Goal: Task Accomplishment & Management: Manage account settings

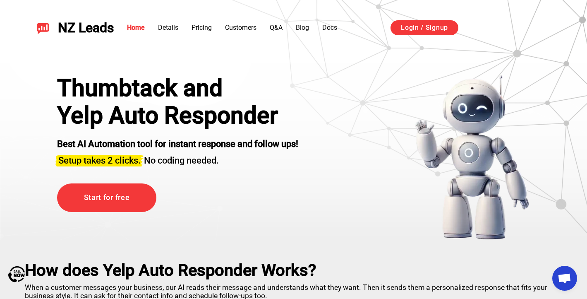
click at [503, 29] on div "כניסה באמצעות חשבון Google. פתיחה בכרטיסייה חדשה" at bounding box center [514, 28] width 86 height 18
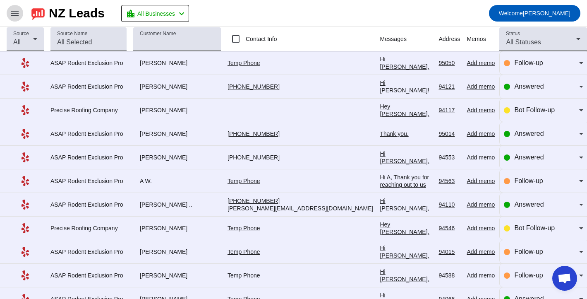
click at [13, 14] on mat-icon "menu" at bounding box center [15, 13] width 10 height 10
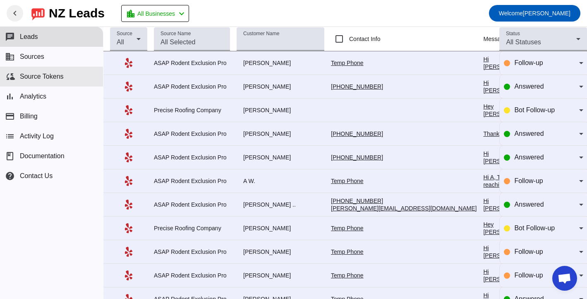
click at [52, 76] on span "Source Tokens" at bounding box center [42, 76] width 44 height 7
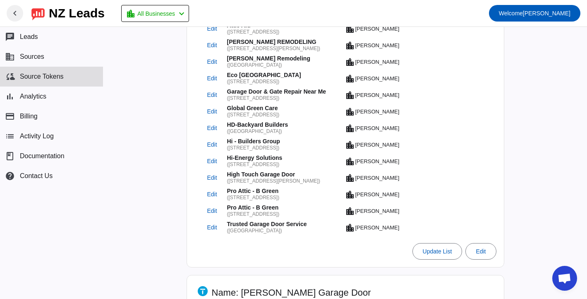
scroll to position [509, 0]
click at [212, 178] on span "Edit" at bounding box center [212, 177] width 10 height 5
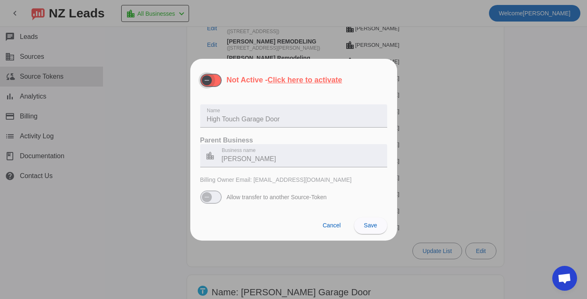
click at [211, 85] on span "button" at bounding box center [207, 80] width 10 height 10
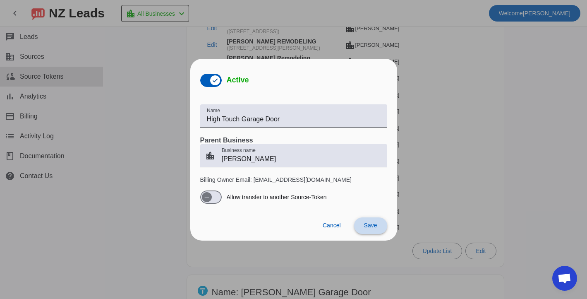
click at [379, 226] on span at bounding box center [370, 226] width 33 height 20
click at [427, 186] on div at bounding box center [293, 149] width 587 height 299
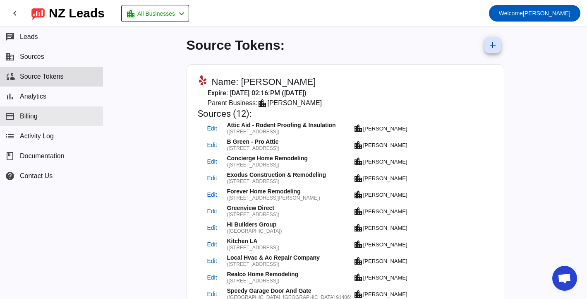
scroll to position [0, 0]
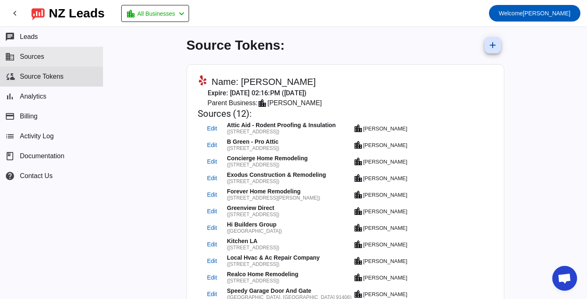
click at [48, 59] on button "business Sources" at bounding box center [51, 57] width 103 height 20
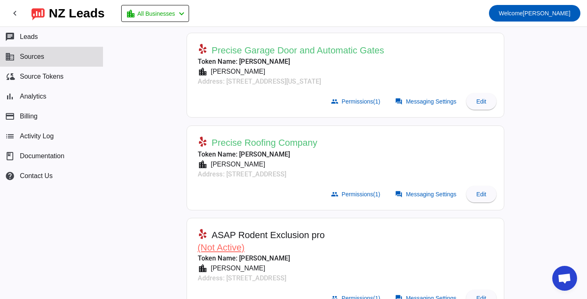
scroll to position [338, 0]
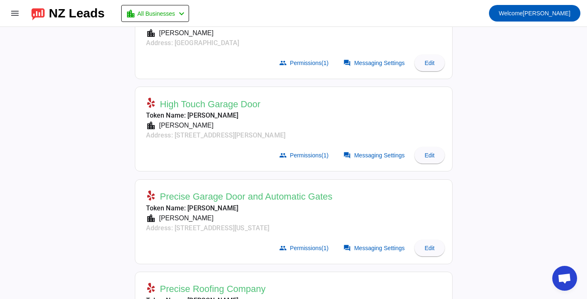
scroll to position [259, 0]
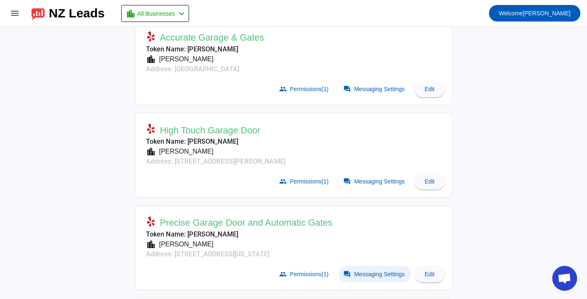
click at [378, 272] on span "Messaging Settings" at bounding box center [379, 274] width 50 height 7
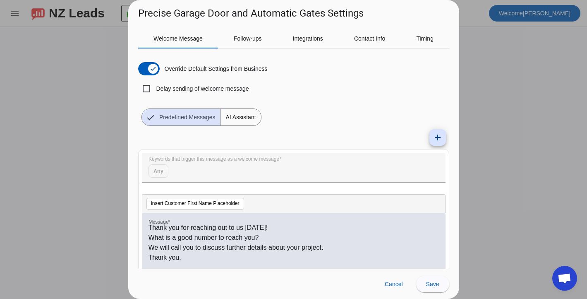
scroll to position [12, 0]
click at [391, 284] on span "Cancel" at bounding box center [394, 284] width 18 height 7
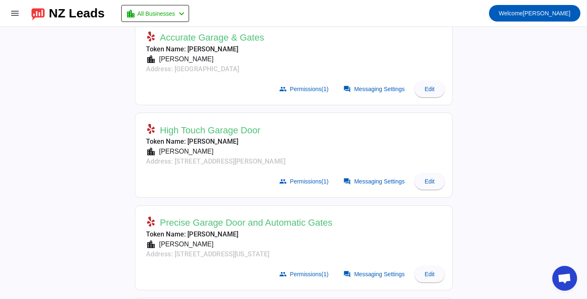
scroll to position [359, 0]
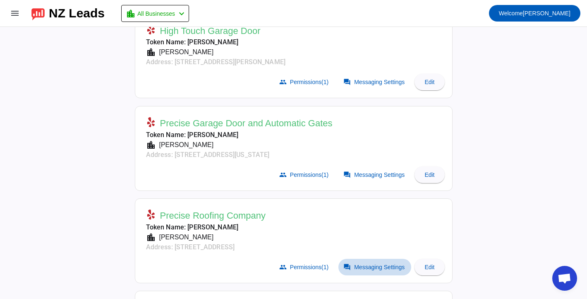
click at [389, 264] on span "Messaging Settings" at bounding box center [379, 267] width 50 height 7
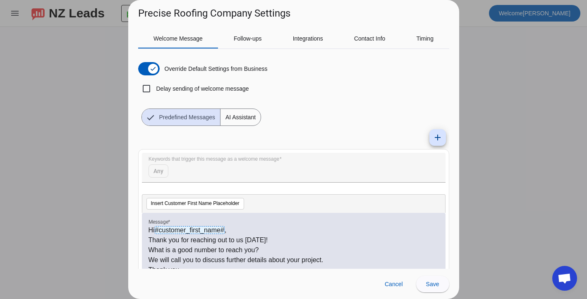
click at [358, 243] on p "Thank you for reaching out to us today!" at bounding box center [294, 240] width 290 height 10
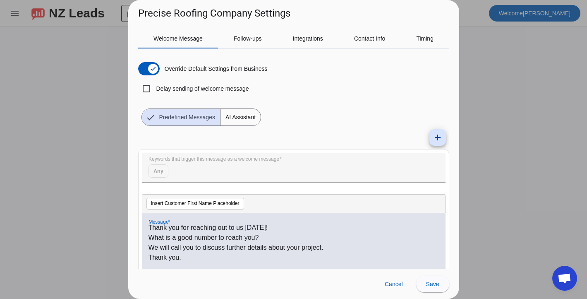
scroll to position [12, 0]
click at [393, 283] on span "Cancel" at bounding box center [394, 284] width 18 height 7
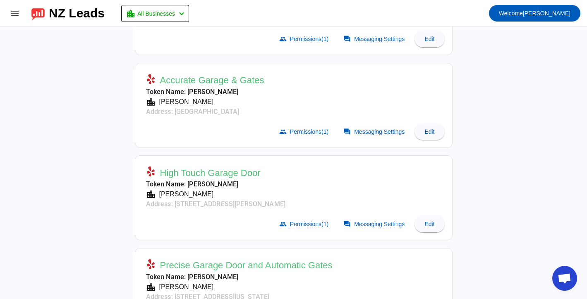
scroll to position [218, 0]
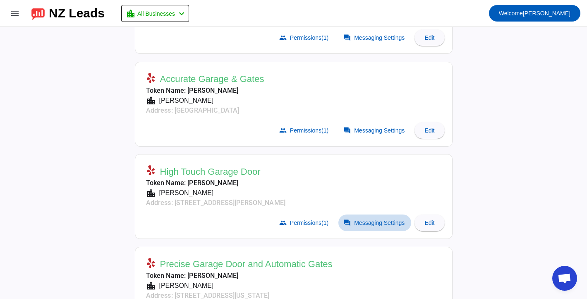
click at [396, 225] on span at bounding box center [374, 222] width 73 height 17
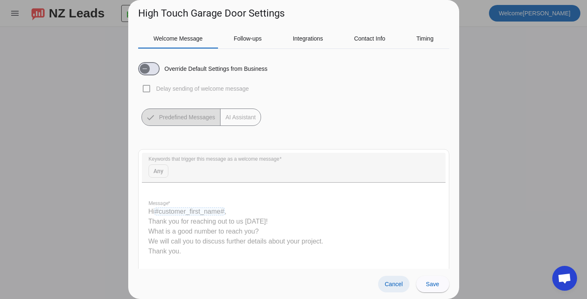
click at [388, 283] on span "Cancel" at bounding box center [394, 284] width 18 height 7
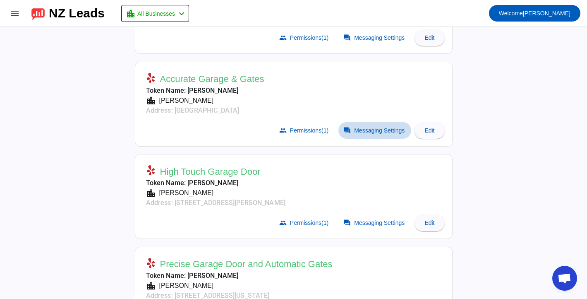
click at [358, 130] on span "Messaging Settings" at bounding box center [379, 130] width 50 height 7
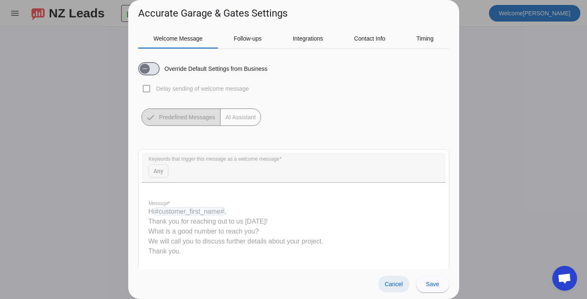
click at [393, 279] on span at bounding box center [393, 284] width 31 height 17
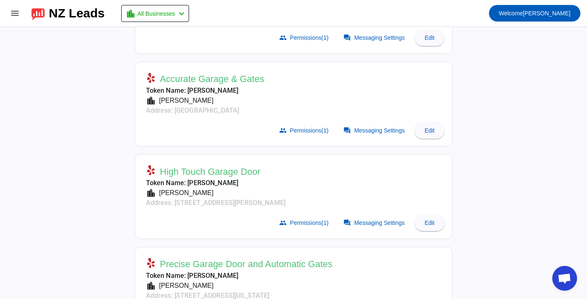
scroll to position [67, 0]
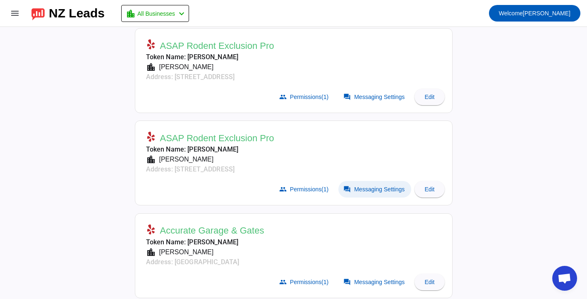
click at [381, 190] on span "Messaging Settings" at bounding box center [379, 189] width 50 height 7
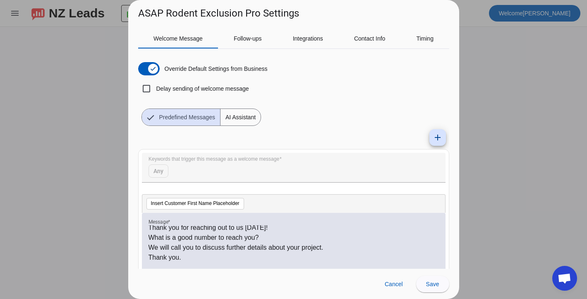
scroll to position [12, 0]
click at [273, 245] on p "We will call you to discuss further details about your project." at bounding box center [294, 247] width 290 height 10
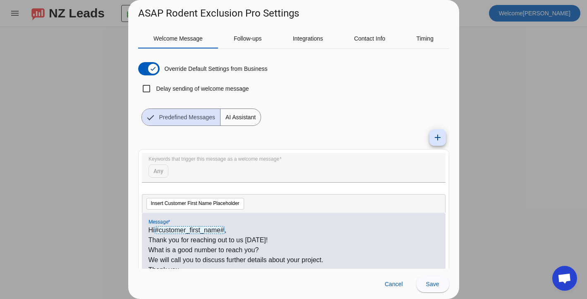
scroll to position [0, 0]
click at [267, 41] on div "Follow-ups" at bounding box center [247, 39] width 59 height 20
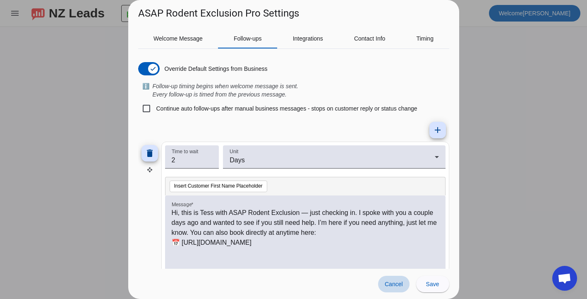
click at [404, 281] on span at bounding box center [393, 284] width 31 height 17
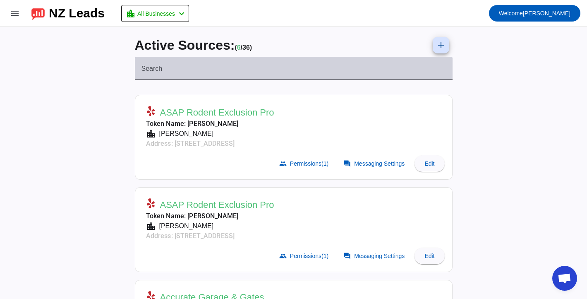
click at [200, 62] on div "Search" at bounding box center [294, 68] width 305 height 23
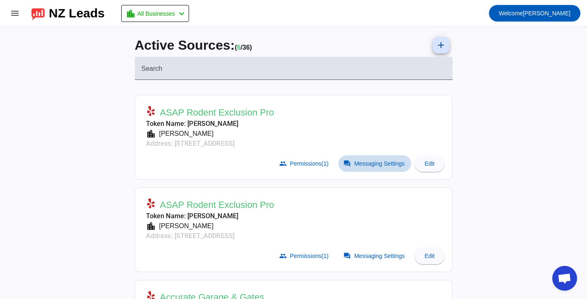
click at [378, 168] on span at bounding box center [374, 163] width 73 height 17
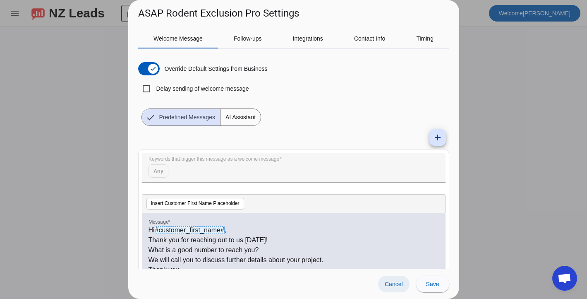
click at [397, 280] on span at bounding box center [393, 284] width 31 height 17
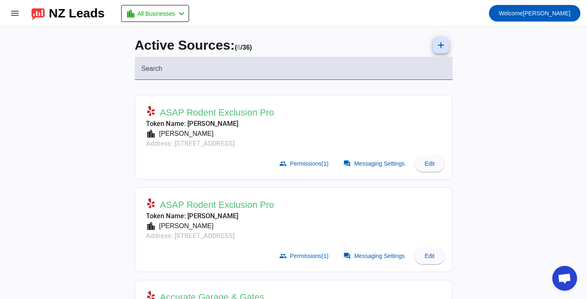
click at [90, 17] on div "NZ Leads" at bounding box center [77, 13] width 56 height 12
click at [28, 12] on mat-toolbar-row "menu NZ Leads location_city All Businesses chevron_left Welcome Idan H" at bounding box center [293, 13] width 587 height 26
click at [38, 12] on img at bounding box center [37, 13] width 13 height 14
click at [14, 15] on mat-icon "menu" at bounding box center [15, 13] width 10 height 10
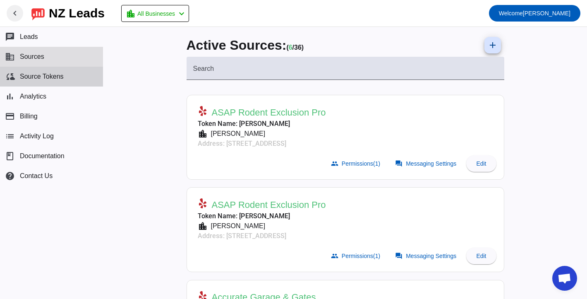
click at [53, 79] on span "Source Tokens" at bounding box center [42, 76] width 44 height 7
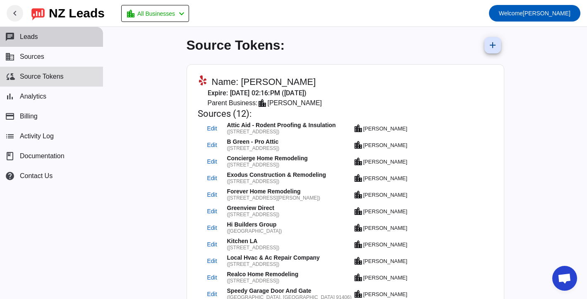
click at [53, 36] on button "chat Leads" at bounding box center [51, 37] width 103 height 20
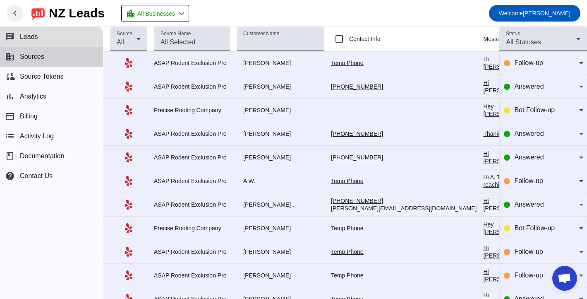
click at [54, 58] on button "business Sources" at bounding box center [51, 57] width 103 height 20
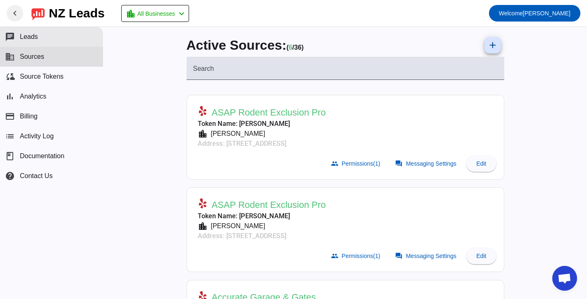
click at [59, 40] on button "chat Leads" at bounding box center [51, 37] width 103 height 20
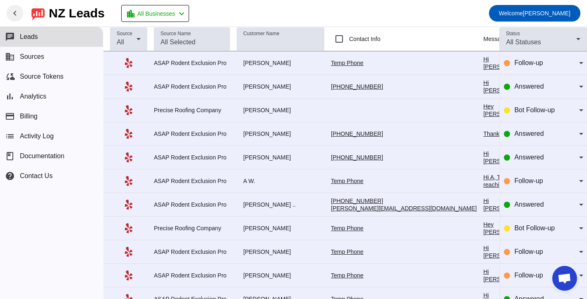
click at [189, 65] on div "ASAP Rodent Exclusion Pro" at bounding box center [192, 62] width 76 height 7
click at [359, 64] on link "Temp Phone" at bounding box center [347, 63] width 33 height 7
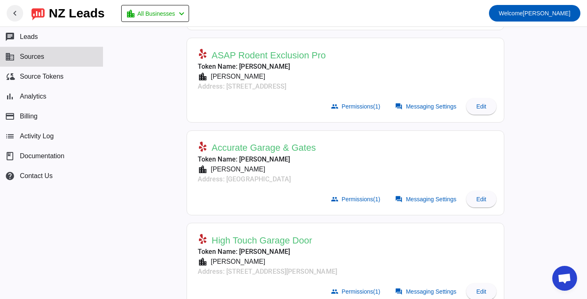
scroll to position [149, 0]
click at [418, 288] on span "Messaging Settings" at bounding box center [431, 291] width 50 height 7
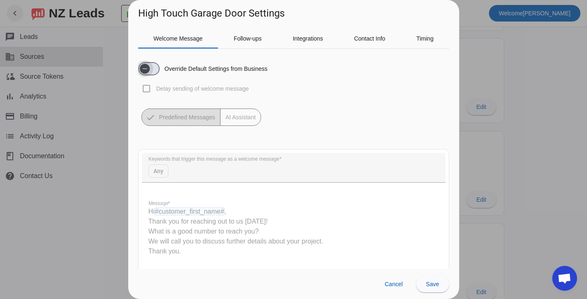
click at [151, 67] on span "button" at bounding box center [145, 68] width 17 height 17
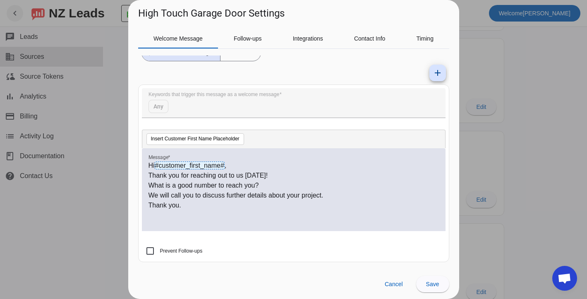
scroll to position [64, 0]
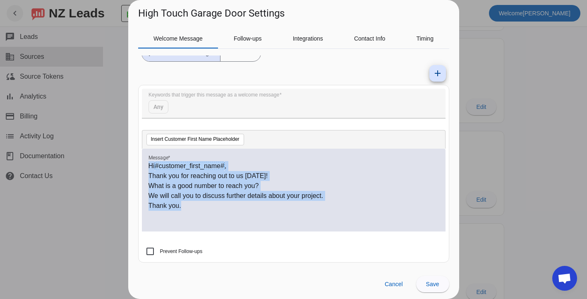
drag, startPoint x: 147, startPoint y: 175, endPoint x: 265, endPoint y: 232, distance: 130.6
click at [265, 232] on div "Message * Hi #customer_first_name# , Thank you for reaching out to us today! Wh…" at bounding box center [294, 194] width 304 height 91
click at [226, 201] on p "Thank you." at bounding box center [294, 206] width 290 height 10
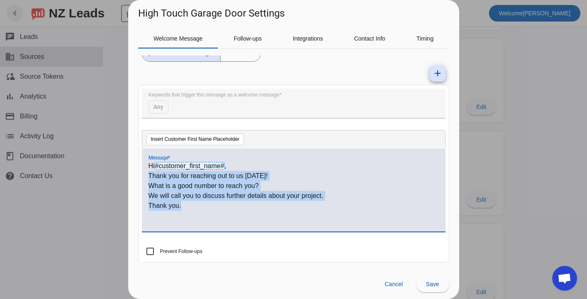
drag, startPoint x: 149, startPoint y: 177, endPoint x: 207, endPoint y: 207, distance: 66.1
click at [207, 207] on div "Hi #customer_first_name# , Thank you for reaching out to us today! What is a go…" at bounding box center [294, 194] width 290 height 67
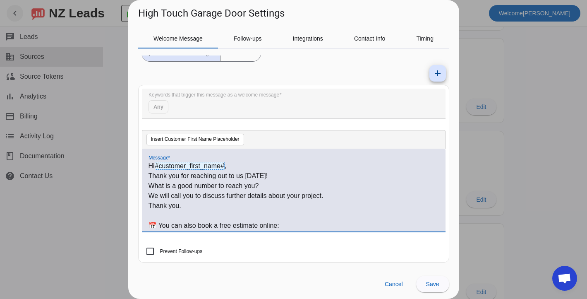
scroll to position [0, 0]
click at [150, 186] on p "What is a good number to reach you?" at bounding box center [294, 186] width 290 height 10
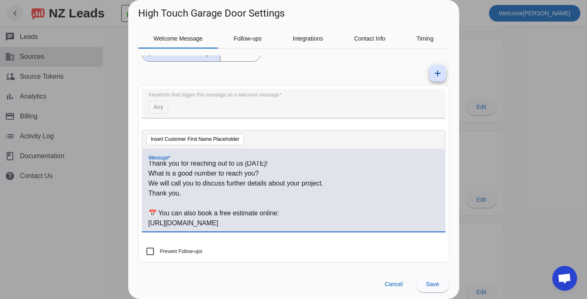
scroll to position [12, 0]
click at [322, 219] on p "https://www.asaprodentexclusionpro.com/free-estimate" at bounding box center [294, 223] width 290 height 10
drag, startPoint x: 322, startPoint y: 225, endPoint x: 139, endPoint y: 225, distance: 182.9
click at [140, 225] on mat-card "Keywords that trigger this message as a welcome message Any Insert Customer Fir…" at bounding box center [293, 174] width 311 height 178
click at [148, 224] on div "Hi #customer_first_name# , Thank you for reaching out to us today! What is a go…" at bounding box center [294, 190] width 304 height 83
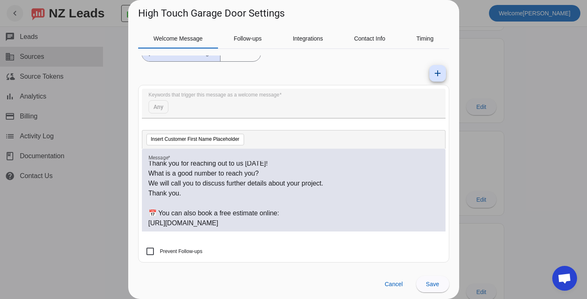
click at [150, 221] on p "https://shorturl.at/hbAub" at bounding box center [294, 223] width 290 height 10
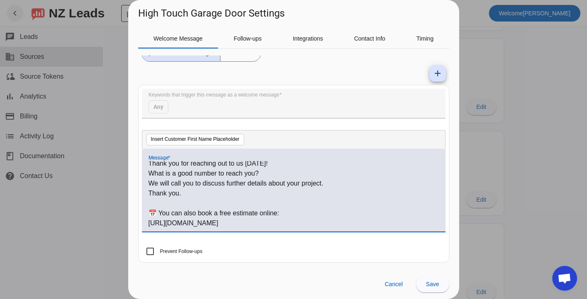
scroll to position [2, 0]
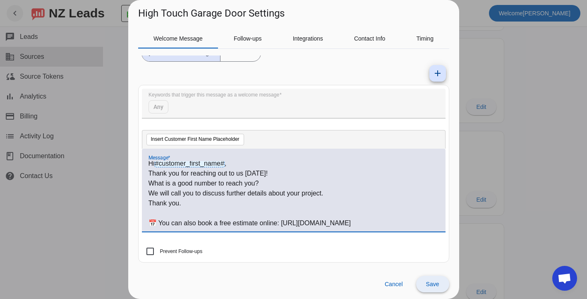
click at [437, 284] on span "Save" at bounding box center [432, 284] width 13 height 7
